Goal: Navigation & Orientation: Find specific page/section

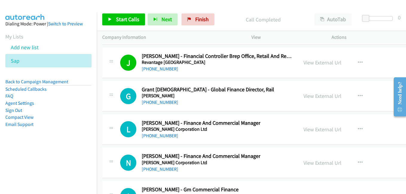
scroll to position [9734, 0]
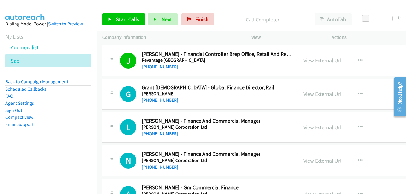
click at [320, 95] on link "View External Url" at bounding box center [322, 93] width 38 height 7
drag, startPoint x: 315, startPoint y: 129, endPoint x: 300, endPoint y: 125, distance: 15.3
click at [315, 129] on link "View External Url" at bounding box center [322, 127] width 38 height 7
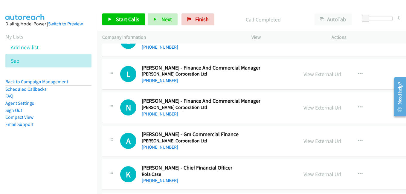
scroll to position [9794, 0]
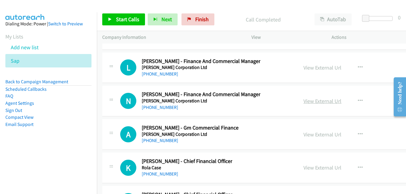
click at [311, 102] on link "View External Url" at bounding box center [322, 101] width 38 height 7
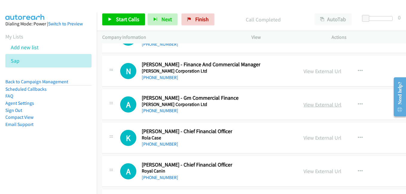
click at [325, 105] on link "View External Url" at bounding box center [322, 104] width 38 height 7
click at [318, 140] on link "View External Url" at bounding box center [322, 137] width 38 height 7
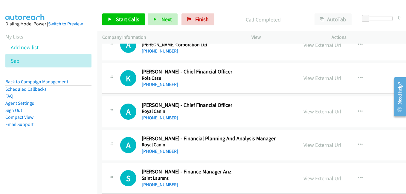
drag, startPoint x: 314, startPoint y: 112, endPoint x: 304, endPoint y: 111, distance: 9.9
click at [314, 112] on link "View External Url" at bounding box center [322, 111] width 38 height 7
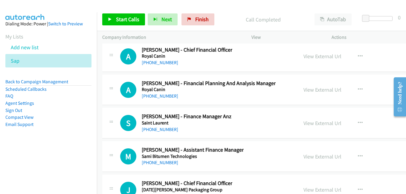
scroll to position [9943, 0]
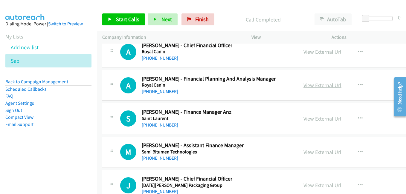
click at [317, 85] on link "View External Url" at bounding box center [322, 85] width 38 height 7
click at [314, 119] on link "View External Url" at bounding box center [322, 118] width 38 height 7
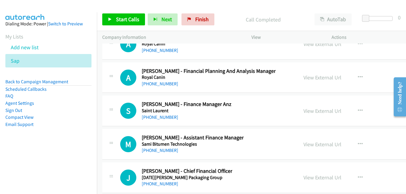
scroll to position [9973, 0]
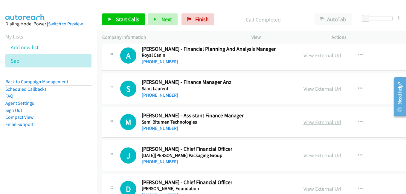
click at [319, 121] on link "View External Url" at bounding box center [322, 122] width 38 height 7
click at [321, 153] on link "View External Url" at bounding box center [322, 155] width 38 height 7
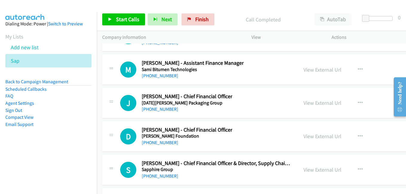
scroll to position [10063, 0]
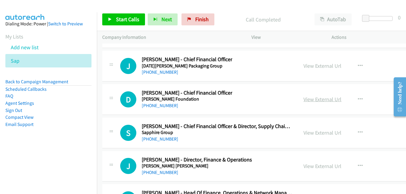
drag, startPoint x: 320, startPoint y: 102, endPoint x: 312, endPoint y: 100, distance: 8.6
click at [320, 102] on link "View External Url" at bounding box center [322, 99] width 38 height 7
drag, startPoint x: 313, startPoint y: 130, endPoint x: 105, endPoint y: 1, distance: 245.4
click at [313, 130] on link "View External Url" at bounding box center [322, 132] width 38 height 7
click at [313, 165] on link "View External Url" at bounding box center [322, 166] width 38 height 7
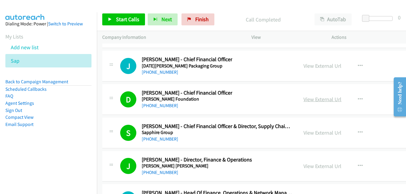
click at [305, 98] on link "View External Url" at bounding box center [322, 99] width 38 height 7
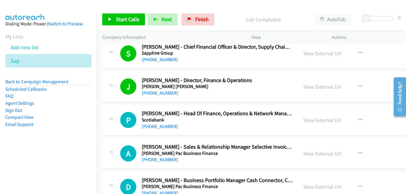
scroll to position [10153, 0]
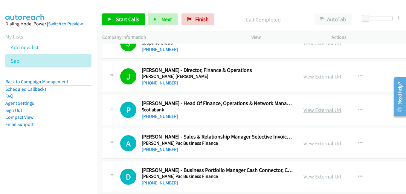
click at [322, 112] on link "View External Url" at bounding box center [322, 110] width 38 height 7
drag, startPoint x: 317, startPoint y: 143, endPoint x: 225, endPoint y: 109, distance: 97.9
click at [317, 143] on link "View External Url" at bounding box center [322, 143] width 38 height 7
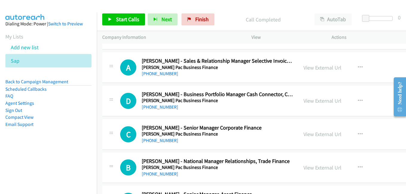
scroll to position [10242, 0]
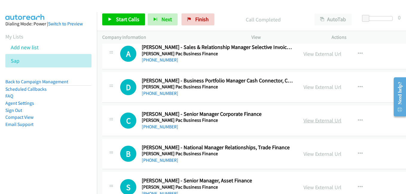
click at [303, 121] on link "View External Url" at bounding box center [322, 120] width 38 height 7
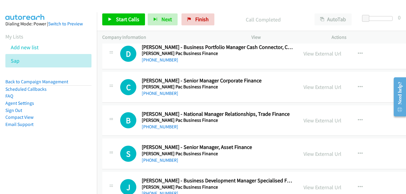
scroll to position [10302, 0]
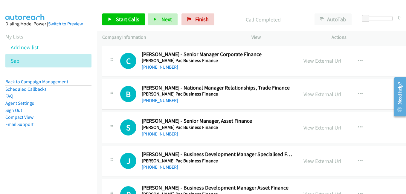
click at [306, 126] on link "View External Url" at bounding box center [322, 127] width 38 height 7
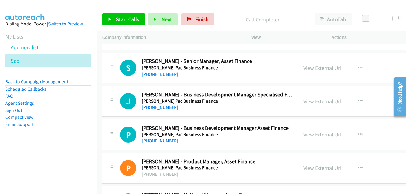
click at [318, 102] on link "View External Url" at bounding box center [322, 101] width 38 height 7
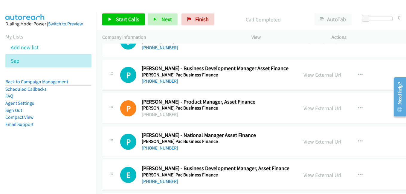
scroll to position [10451, 0]
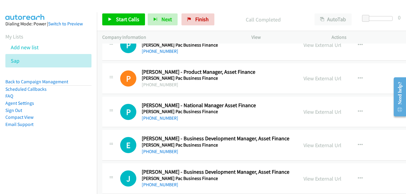
drag, startPoint x: 311, startPoint y: 113, endPoint x: 268, endPoint y: 103, distance: 44.3
click at [311, 113] on link "View External Url" at bounding box center [322, 111] width 38 height 7
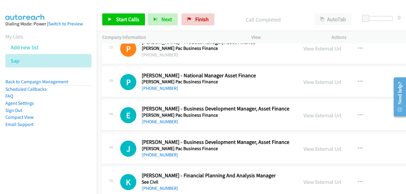
scroll to position [10511, 0]
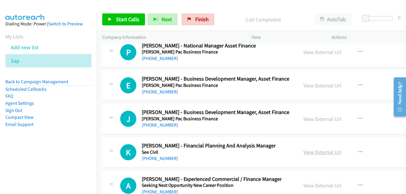
click at [309, 149] on link "View External Url" at bounding box center [322, 152] width 38 height 7
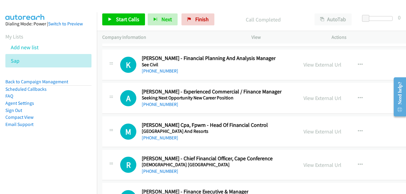
scroll to position [10600, 0]
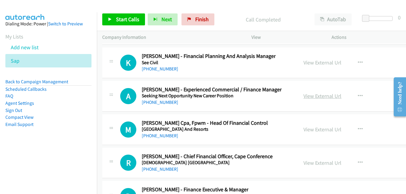
click at [317, 94] on link "View External Url" at bounding box center [322, 96] width 38 height 7
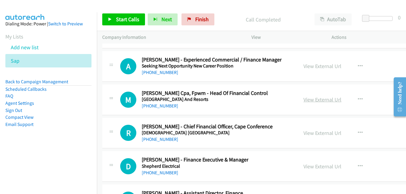
click at [312, 100] on link "View External Url" at bounding box center [322, 99] width 38 height 7
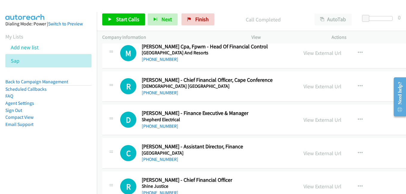
scroll to position [10690, 0]
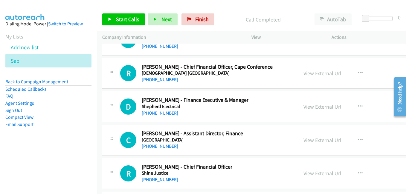
click at [317, 106] on link "View External Url" at bounding box center [322, 106] width 38 height 7
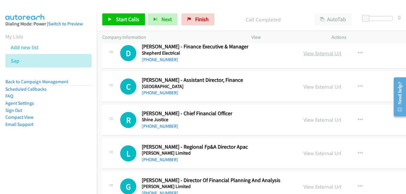
scroll to position [10750, 0]
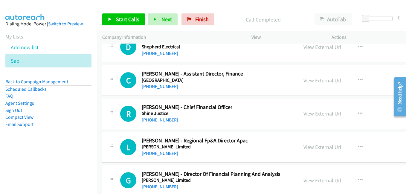
click at [319, 113] on link "View External Url" at bounding box center [322, 113] width 38 height 7
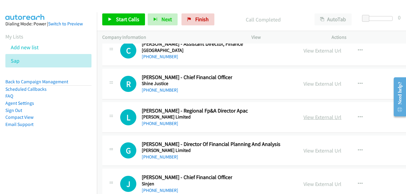
click at [315, 119] on link "View External Url" at bounding box center [322, 117] width 38 height 7
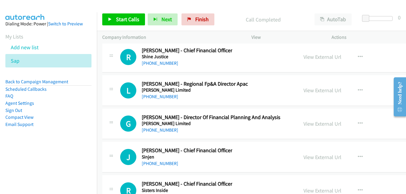
scroll to position [10809, 0]
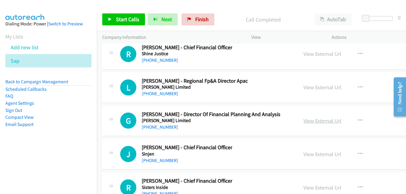
drag, startPoint x: 316, startPoint y: 123, endPoint x: 309, endPoint y: 123, distance: 6.3
click at [316, 123] on link "View External Url" at bounding box center [322, 120] width 38 height 7
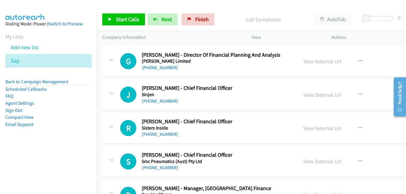
scroll to position [10869, 0]
click at [314, 95] on link "View External Url" at bounding box center [322, 94] width 38 height 7
click at [314, 128] on link "View External Url" at bounding box center [322, 128] width 38 height 7
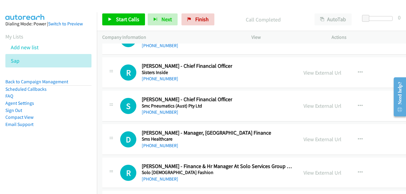
scroll to position [10929, 0]
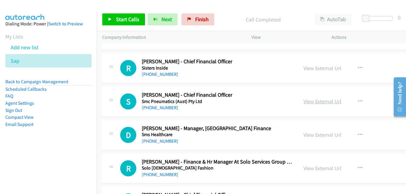
click at [311, 102] on link "View External Url" at bounding box center [322, 101] width 38 height 7
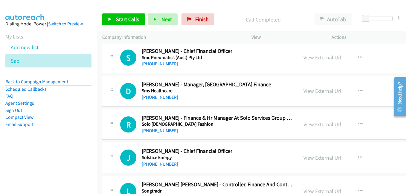
scroll to position [10989, 0]
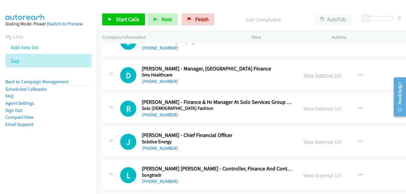
click at [312, 76] on link "View External Url" at bounding box center [322, 75] width 38 height 7
click at [310, 110] on link "View External Url" at bounding box center [322, 108] width 38 height 7
click at [311, 142] on link "View External Url" at bounding box center [322, 142] width 38 height 7
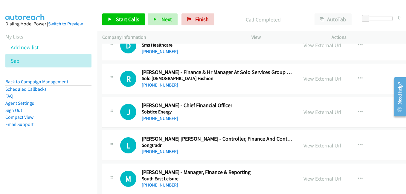
scroll to position [11048, 0]
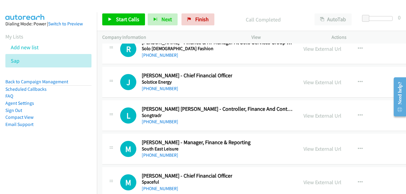
drag, startPoint x: 314, startPoint y: 115, endPoint x: 280, endPoint y: 109, distance: 34.5
click at [314, 115] on link "View External Url" at bounding box center [322, 115] width 38 height 7
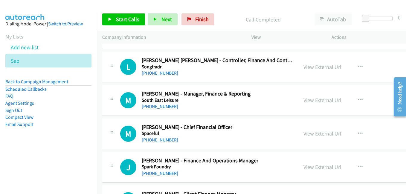
scroll to position [11108, 0]
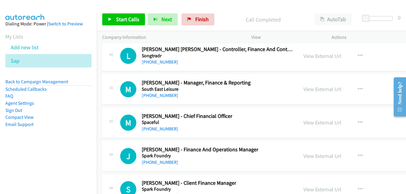
drag, startPoint x: 313, startPoint y: 122, endPoint x: 273, endPoint y: 114, distance: 40.5
click at [313, 122] on link "View External Url" at bounding box center [322, 122] width 38 height 7
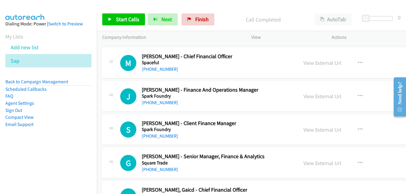
scroll to position [11198, 0]
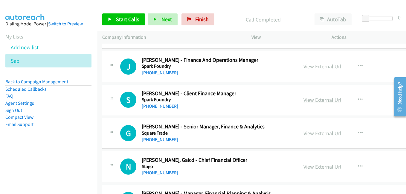
click at [306, 102] on link "View External Url" at bounding box center [322, 99] width 38 height 7
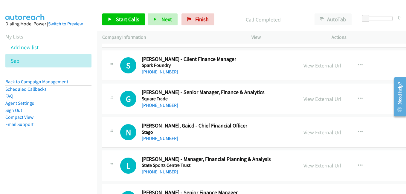
scroll to position [11257, 0]
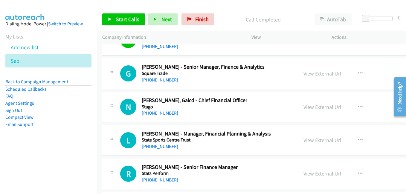
click at [317, 72] on link "View External Url" at bounding box center [322, 73] width 38 height 7
click at [315, 109] on link "View External Url" at bounding box center [322, 107] width 38 height 7
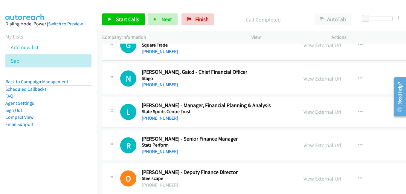
scroll to position [11287, 0]
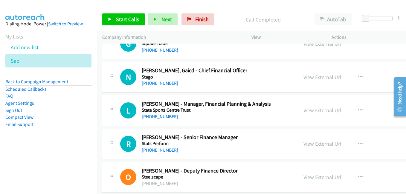
drag, startPoint x: 320, startPoint y: 108, endPoint x: 253, endPoint y: 79, distance: 72.6
click at [320, 108] on link "View External Url" at bounding box center [322, 110] width 38 height 7
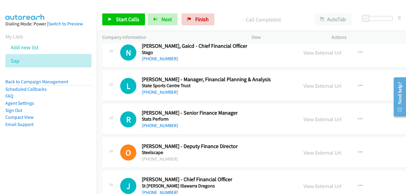
scroll to position [11317, 0]
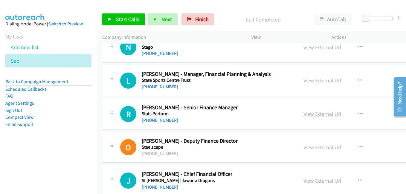
drag, startPoint x: 311, startPoint y: 115, endPoint x: 304, endPoint y: 112, distance: 6.8
click at [311, 115] on link "View External Url" at bounding box center [322, 113] width 38 height 7
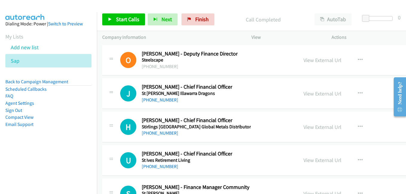
scroll to position [11407, 0]
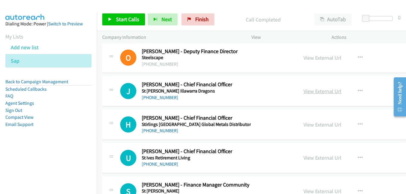
click at [310, 92] on link "View External Url" at bounding box center [322, 91] width 38 height 7
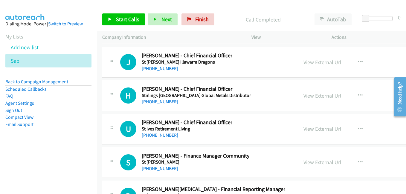
scroll to position [11466, 0]
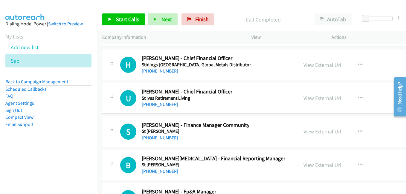
drag, startPoint x: 314, startPoint y: 99, endPoint x: 292, endPoint y: 94, distance: 22.2
click at [314, 99] on link "View External Url" at bounding box center [322, 98] width 38 height 7
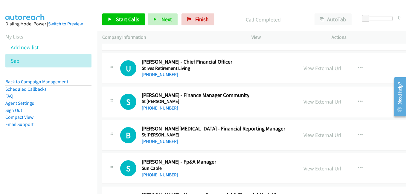
scroll to position [11526, 0]
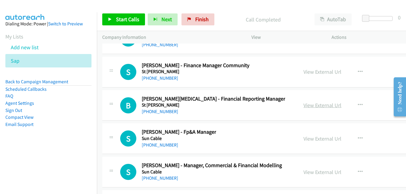
click at [306, 107] on link "View External Url" at bounding box center [322, 105] width 38 height 7
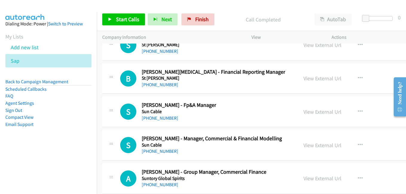
scroll to position [11556, 0]
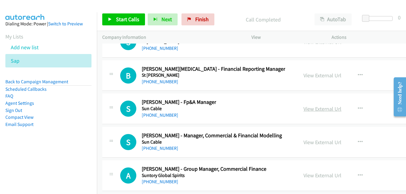
click at [314, 109] on link "View External Url" at bounding box center [322, 108] width 38 height 7
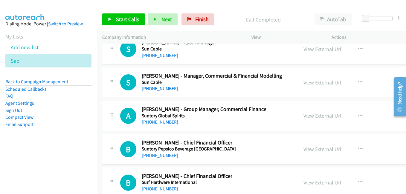
scroll to position [11646, 0]
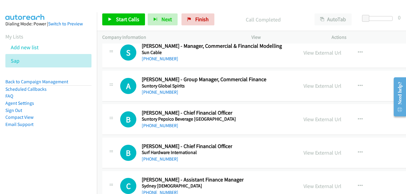
drag, startPoint x: 320, startPoint y: 120, endPoint x: 169, endPoint y: 55, distance: 165.2
click at [320, 120] on link "View External Url" at bounding box center [322, 119] width 38 height 7
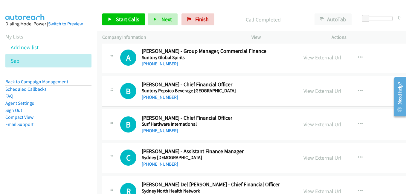
scroll to position [11675, 0]
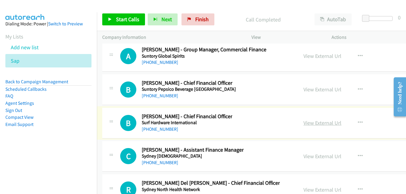
click at [309, 123] on link "View External Url" at bounding box center [322, 122] width 38 height 7
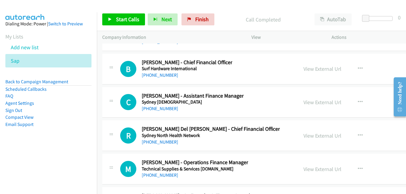
scroll to position [11735, 0]
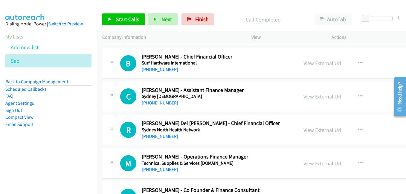
click at [320, 98] on link "View External Url" at bounding box center [322, 96] width 38 height 7
click at [315, 130] on link "View External Url" at bounding box center [322, 130] width 38 height 7
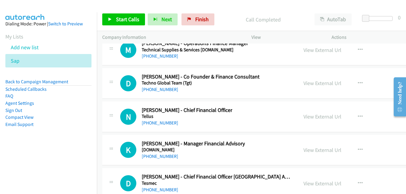
scroll to position [11855, 0]
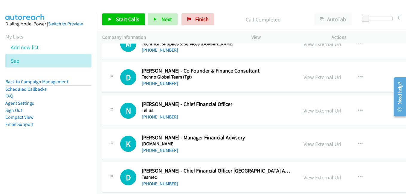
click at [305, 114] on link "View External Url" at bounding box center [322, 110] width 38 height 7
click at [310, 144] on link "View External Url" at bounding box center [322, 144] width 38 height 7
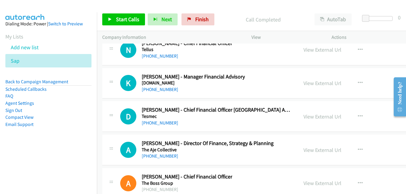
scroll to position [11944, 0]
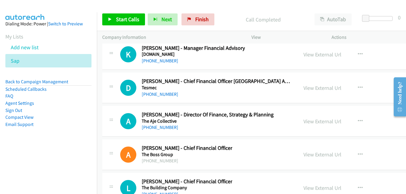
drag, startPoint x: 309, startPoint y: 88, endPoint x: 296, endPoint y: 87, distance: 12.9
click at [309, 88] on link "View External Url" at bounding box center [322, 88] width 38 height 7
click at [310, 124] on link "View External Url" at bounding box center [322, 121] width 38 height 7
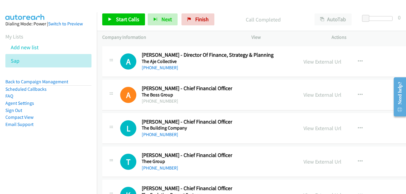
scroll to position [12034, 0]
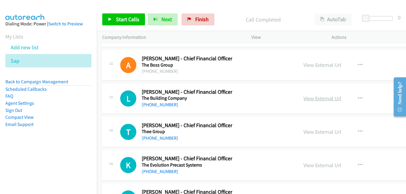
drag, startPoint x: 316, startPoint y: 101, endPoint x: 311, endPoint y: 99, distance: 5.7
click at [316, 101] on link "View External Url" at bounding box center [322, 98] width 38 height 7
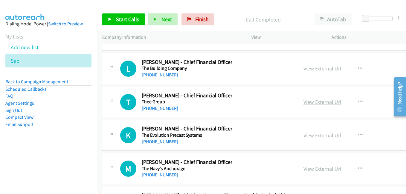
click at [309, 102] on link "View External Url" at bounding box center [322, 102] width 38 height 7
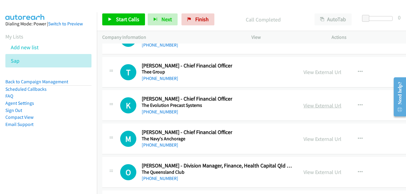
click at [312, 105] on link "View External Url" at bounding box center [322, 105] width 38 height 7
click at [308, 139] on link "View External Url" at bounding box center [322, 139] width 38 height 7
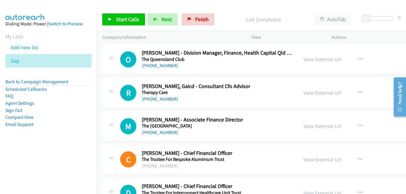
scroll to position [12213, 0]
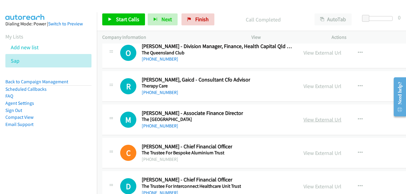
click at [308, 118] on link "View External Url" at bounding box center [322, 119] width 38 height 7
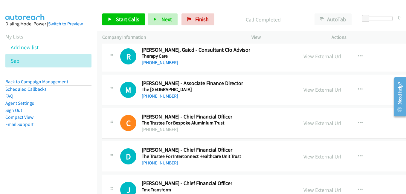
scroll to position [12273, 0]
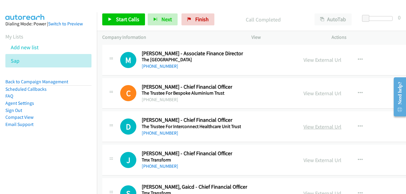
click at [309, 128] on link "View External Url" at bounding box center [322, 126] width 38 height 7
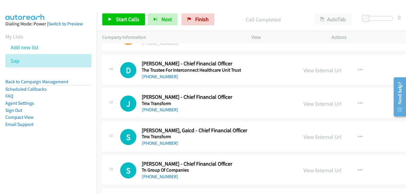
scroll to position [12332, 0]
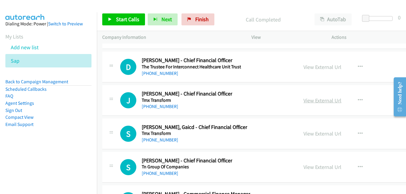
drag, startPoint x: 319, startPoint y: 102, endPoint x: 329, endPoint y: 103, distance: 10.3
click at [319, 102] on link "View External Url" at bounding box center [322, 100] width 38 height 7
click at [312, 136] on link "View External Url" at bounding box center [322, 133] width 38 height 7
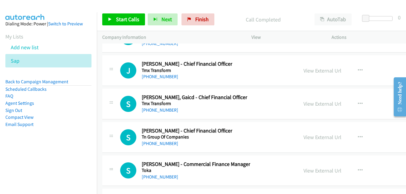
scroll to position [12392, 0]
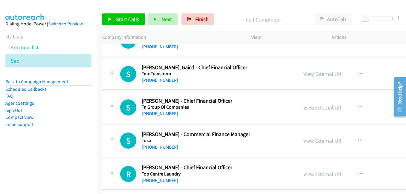
click at [314, 106] on link "View External Url" at bounding box center [322, 107] width 38 height 7
click at [319, 142] on link "View External Url" at bounding box center [322, 140] width 38 height 7
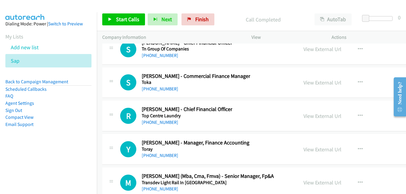
scroll to position [12452, 0]
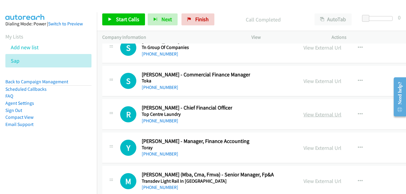
click at [305, 114] on link "View External Url" at bounding box center [322, 114] width 38 height 7
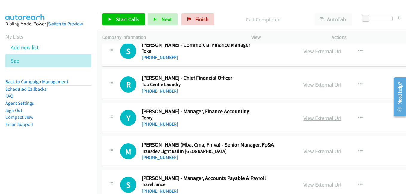
click at [315, 119] on link "View External Url" at bounding box center [322, 118] width 38 height 7
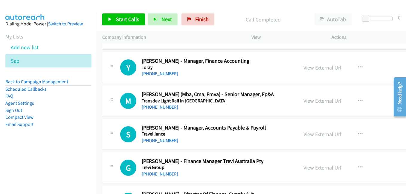
scroll to position [12541, 0]
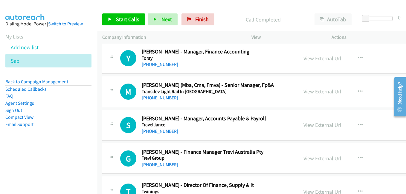
click at [327, 95] on link "View External Url" at bounding box center [322, 91] width 38 height 7
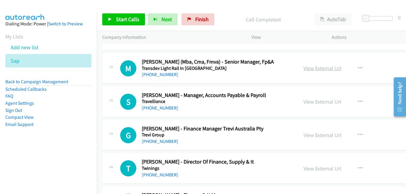
scroll to position [12571, 0]
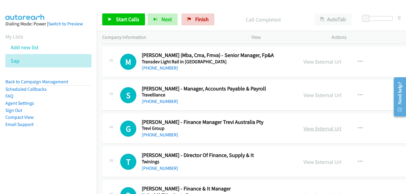
click at [307, 128] on link "View External Url" at bounding box center [322, 128] width 38 height 7
